Goal: Navigation & Orientation: Find specific page/section

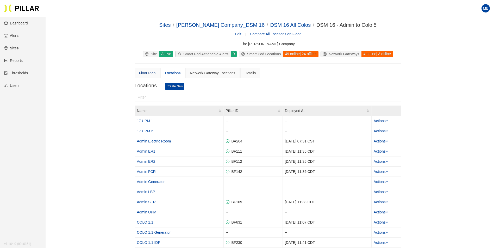
click at [142, 74] on div "Floor Plan" at bounding box center [147, 73] width 17 height 6
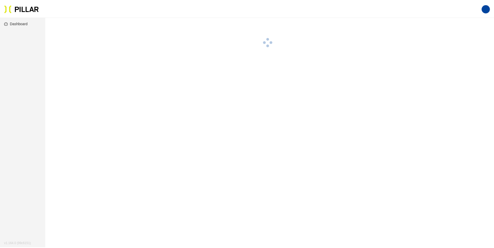
scroll to position [17, 0]
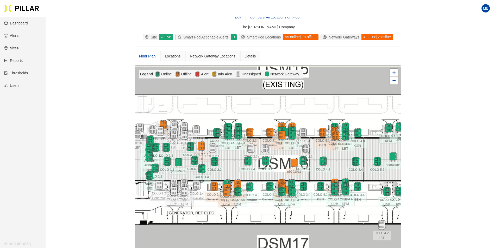
click at [120, 172] on div "Sites / Weitz Company_DSM 16 / DSM 16 All Colos / DSM 16 - Admin to Colo 5 / Ed…" at bounding box center [267, 156] width 419 height 305
